Goal: Check status

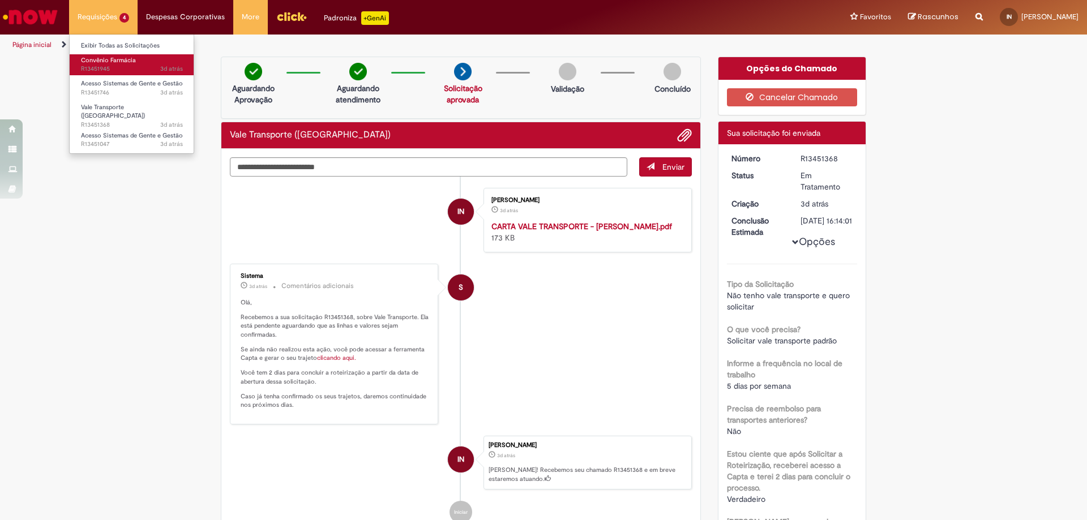
click at [109, 60] on span "Convênio Farmácia" at bounding box center [108, 60] width 55 height 8
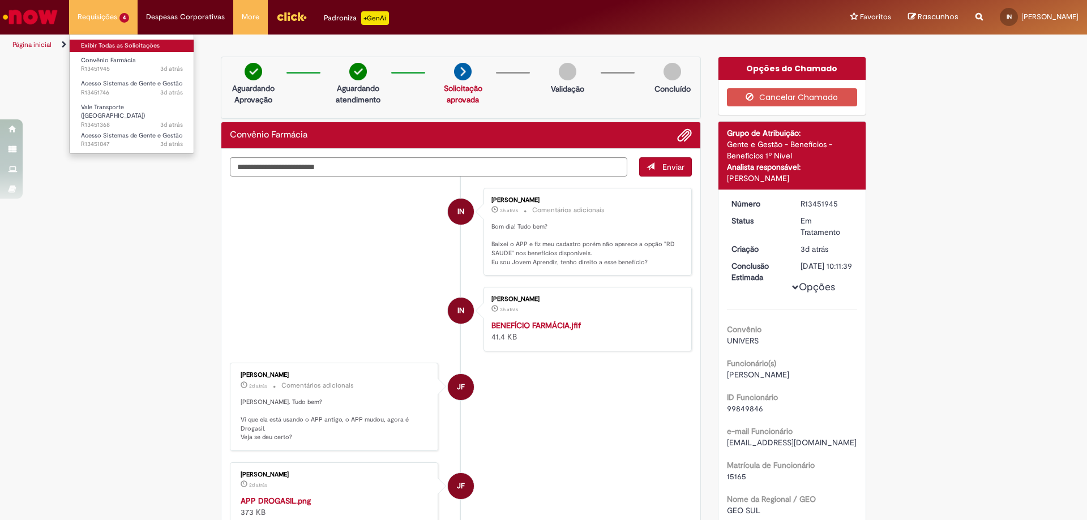
click at [119, 46] on link "Exibir Todas as Solicitações" at bounding box center [132, 46] width 125 height 12
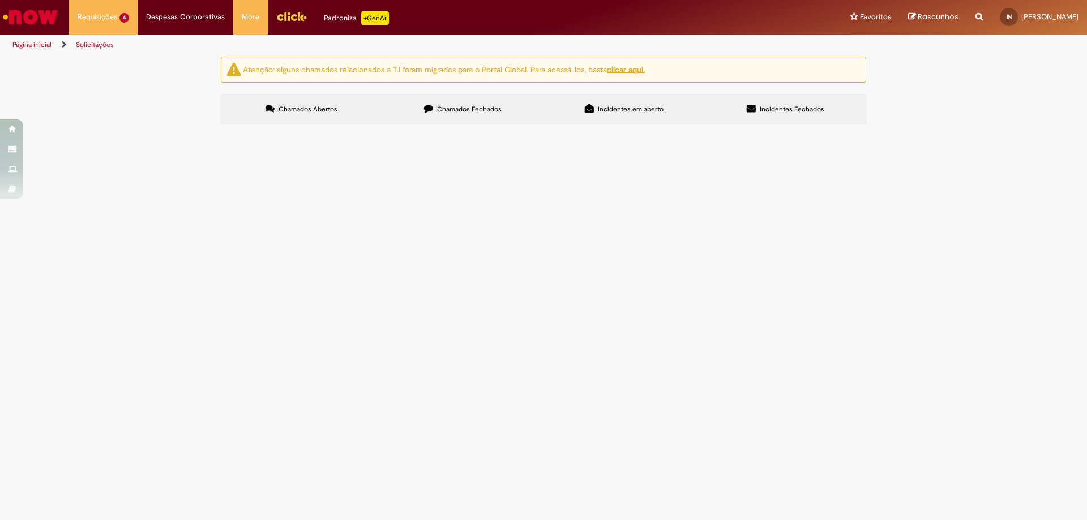
click at [0, 0] on th "Fase" at bounding box center [0, 0] width 0 height 0
